Goal: Task Accomplishment & Management: Complete application form

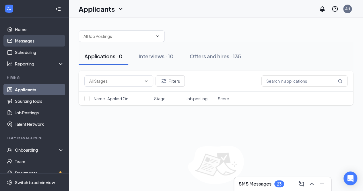
click at [40, 42] on link "Messages" at bounding box center [39, 40] width 49 height 11
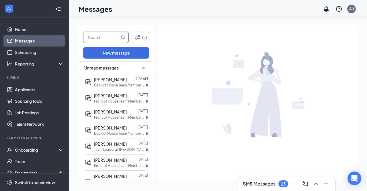
click at [115, 39] on input "text" at bounding box center [102, 37] width 36 height 11
type input "jaz"
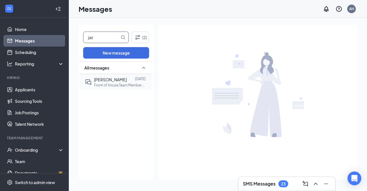
click at [127, 80] on div at bounding box center [131, 79] width 8 height 6
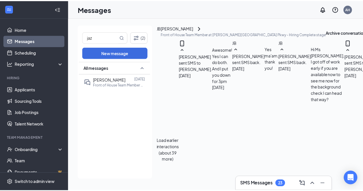
scroll to position [297, 0]
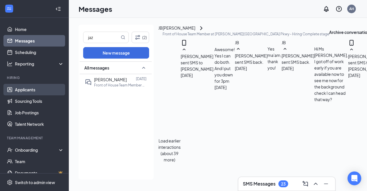
click at [34, 88] on link "Applicants" at bounding box center [39, 89] width 49 height 11
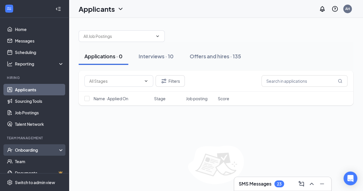
click at [29, 150] on div "Onboarding" at bounding box center [37, 150] width 44 height 6
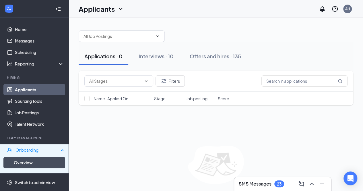
click at [28, 159] on link "Overview" at bounding box center [39, 162] width 50 height 11
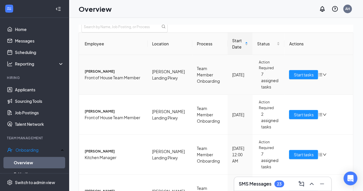
scroll to position [57, 0]
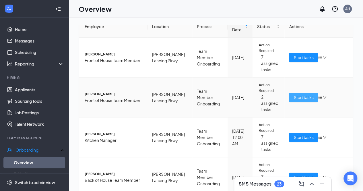
click at [294, 94] on span "Start tasks" at bounding box center [304, 97] width 20 height 6
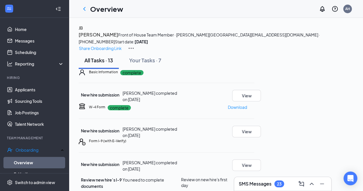
scroll to position [167, 0]
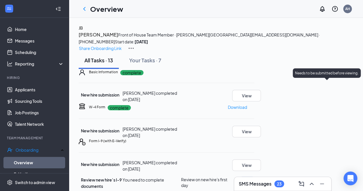
click at [332, 70] on div "Needs to be submitted before viewing." at bounding box center [327, 72] width 68 height 9
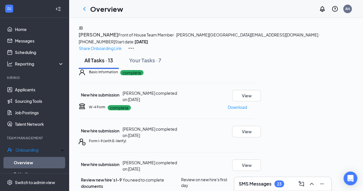
click at [254, 177] on button "Review" at bounding box center [247, 180] width 14 height 6
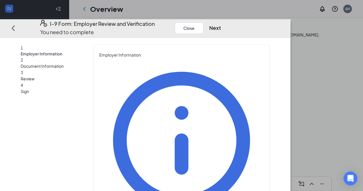
type input "Amarelis"
type input "[PERSON_NAME]"
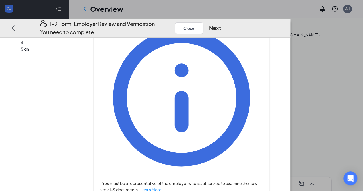
scroll to position [43, 0]
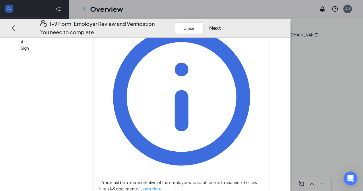
type input "Director"
type input "[EMAIL_ADDRESS][DEMOGRAPHIC_DATA][DOMAIN_NAME]"
type input "9042800255"
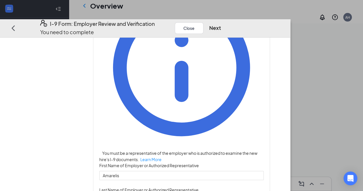
scroll to position [20, 0]
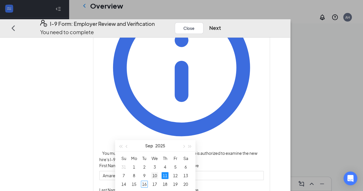
scroll to position [53, 0]
click at [154, 180] on div "17" at bounding box center [154, 183] width 7 height 7
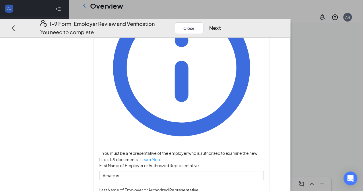
click at [249, 143] on div "Employer Information You must be a representative of the employer who is author…" at bounding box center [181, 193] width 164 height 428
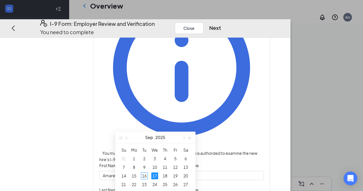
scroll to position [119, 0]
type input "[DATE]"
click at [143, 175] on div "16" at bounding box center [144, 175] width 7 height 7
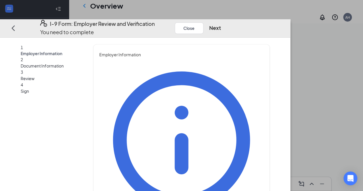
scroll to position [0, 0]
click at [221, 24] on button "Next" at bounding box center [215, 28] width 12 height 8
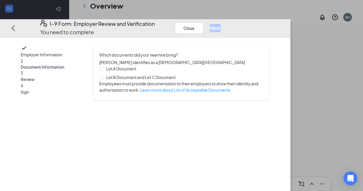
click at [120, 78] on div "List A Document List B Document and List C Document Employees must provide docu…" at bounding box center [181, 79] width 164 height 28
click at [103, 75] on input "List B Document and List C Document" at bounding box center [101, 77] width 4 height 4
radio input "true"
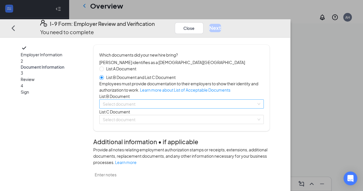
click at [148, 108] on input "search" at bounding box center [180, 104] width 154 height 9
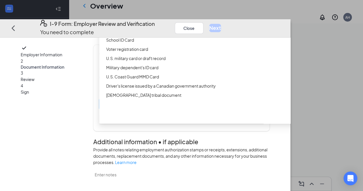
click at [163, 26] on div "Driver’s License issued by U.S State or outlying US possession" at bounding box center [212, 21] width 226 height 9
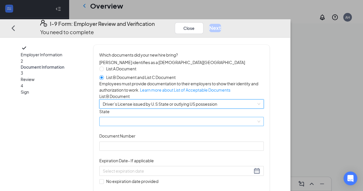
click at [126, 126] on span at bounding box center [182, 121] width 158 height 9
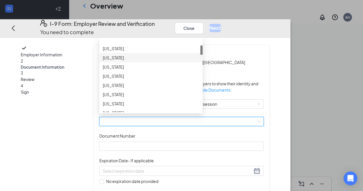
scroll to position [78, 0]
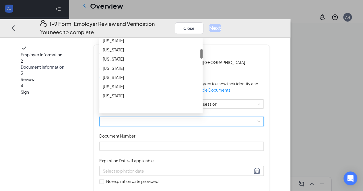
click at [155, 80] on div "[US_STATE]" at bounding box center [151, 77] width 96 height 6
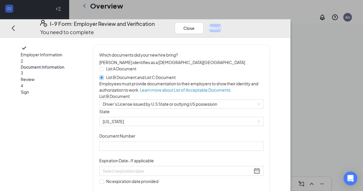
click at [263, 160] on div "Document Title Driver’s License issued by [DEMOGRAPHIC_DATA] State or outlying …" at bounding box center [181, 159] width 164 height 100
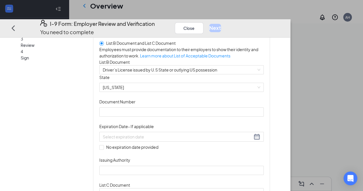
scroll to position [65, 0]
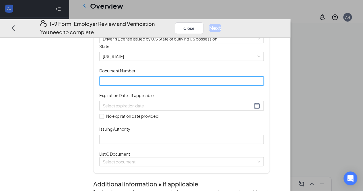
click at [171, 85] on input "Document Number" at bounding box center [181, 80] width 164 height 9
type input "B653-436-02-951-0"
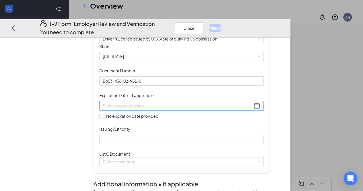
click at [212, 109] on div at bounding box center [182, 105] width 158 height 7
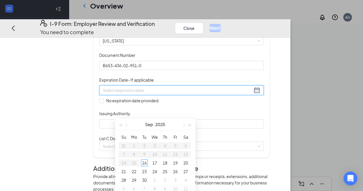
scroll to position [149, 0]
type input "[DATE]"
click at [189, 123] on span "button" at bounding box center [190, 124] width 3 height 3
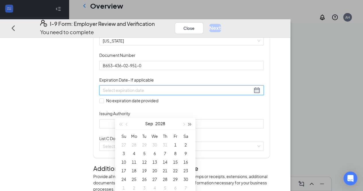
click at [189, 123] on span "button" at bounding box center [190, 124] width 3 height 3
type input "[DATE]"
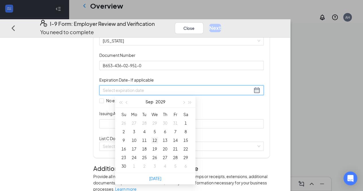
scroll to position [163, 0]
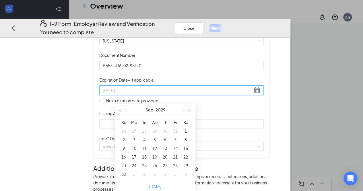
type input "[DATE]"
click at [184, 110] on span "button" at bounding box center [183, 110] width 3 height 3
type input "[DATE]"
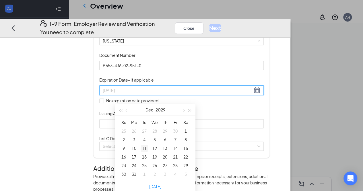
click at [146, 147] on div "11" at bounding box center [144, 148] width 7 height 7
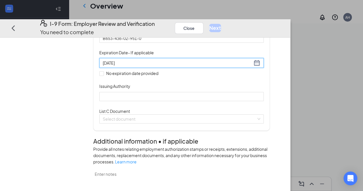
scroll to position [112, 0]
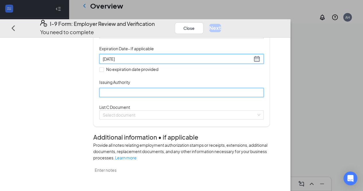
click at [141, 97] on input "Issuing Authority" at bounding box center [181, 92] width 164 height 9
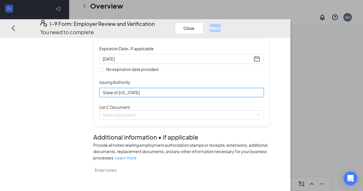
scroll to position [135, 0]
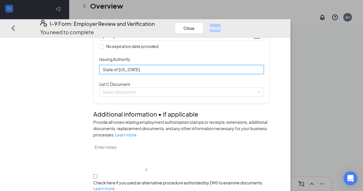
type input "State of [US_STATE]"
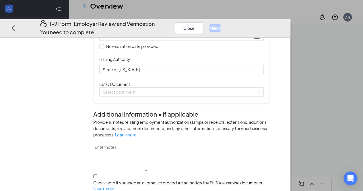
click at [199, 96] on div "List C Document Select document" at bounding box center [181, 89] width 164 height 16
click at [195, 96] on div "Select document" at bounding box center [181, 91] width 164 height 9
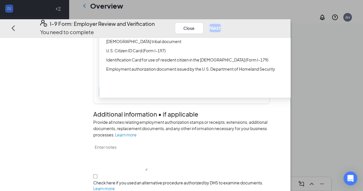
click at [195, 53] on div "U.S. Citizen ID Card (Form I-197)" at bounding box center [214, 50] width 216 height 6
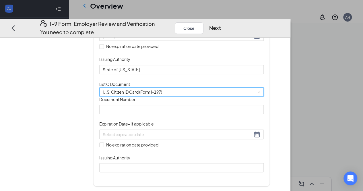
click at [143, 96] on span "U.S. Citizen ID Card (Form I-197)" at bounding box center [182, 91] width 158 height 9
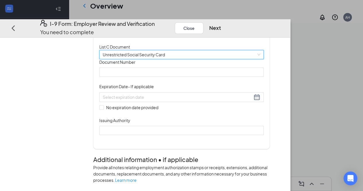
scroll to position [177, 0]
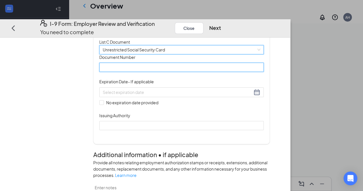
click at [128, 72] on input "Document Number" at bounding box center [181, 67] width 164 height 9
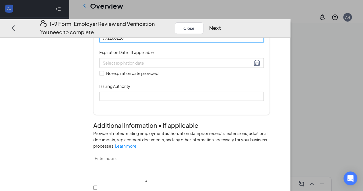
scroll to position [211, 0]
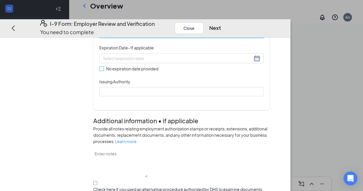
type input "771168220"
click at [104, 71] on span at bounding box center [101, 68] width 5 height 5
click at [103, 70] on input "No expiration date provided" at bounding box center [101, 68] width 4 height 4
checkbox input "true"
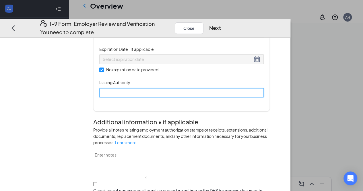
click at [127, 97] on input "Issuing Authority" at bounding box center [181, 92] width 164 height 9
type input "social security administration"
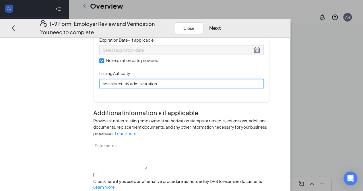
scroll to position [201, 0]
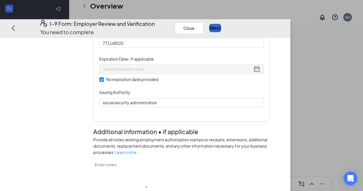
click at [221, 24] on button "Next" at bounding box center [215, 28] width 12 height 8
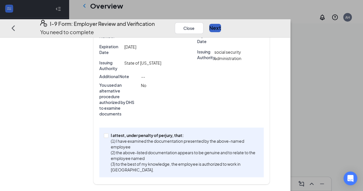
scroll to position [171, 0]
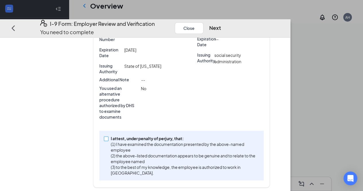
click at [108, 140] on input "I attest, under penalty of [PERSON_NAME], that: (1) I have examined the documen…" at bounding box center [106, 138] width 4 height 4
checkbox input "true"
click at [221, 24] on button "Next" at bounding box center [215, 28] width 12 height 8
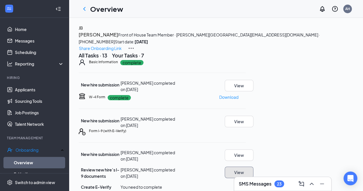
scroll to position [168, 0]
click at [246, 184] on button "Start" at bounding box center [241, 187] width 10 height 6
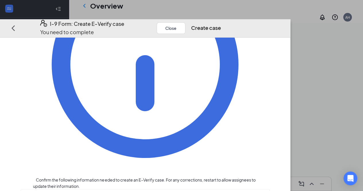
scroll to position [60, 0]
click at [221, 24] on button "Create case" at bounding box center [206, 28] width 30 height 8
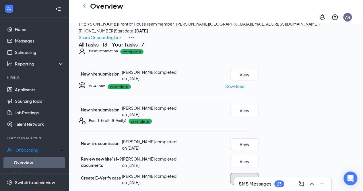
scroll to position [3, 0]
